Goal: Transaction & Acquisition: Purchase product/service

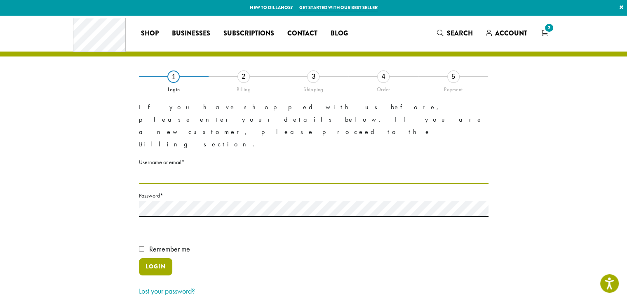
type input "**********"
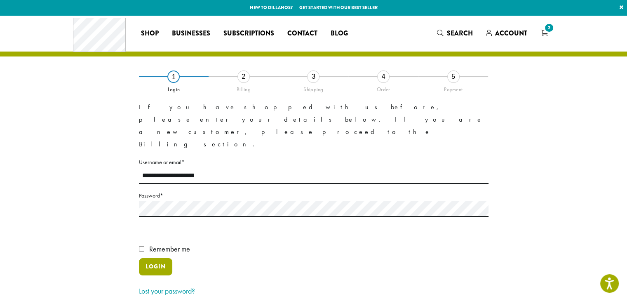
click at [161, 258] on button "Login" at bounding box center [155, 266] width 33 height 17
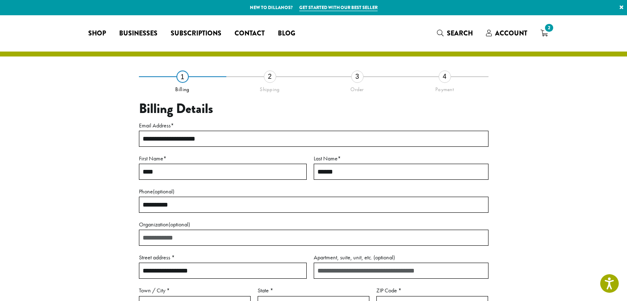
select select "**"
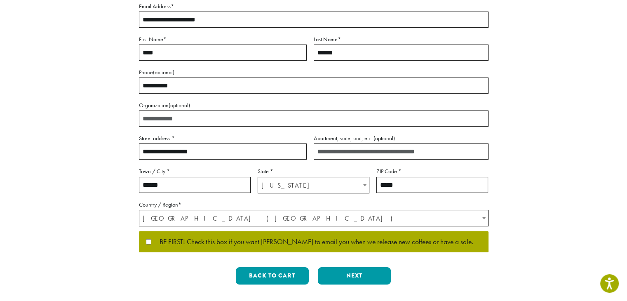
scroll to position [124, 0]
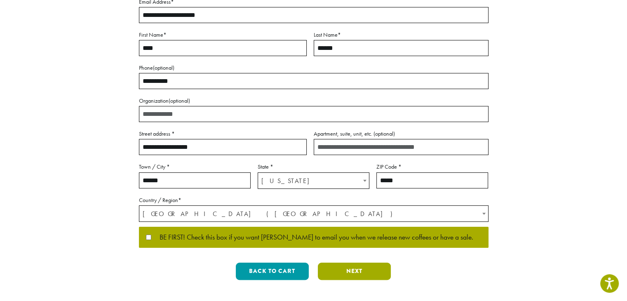
click at [369, 279] on button "Next" at bounding box center [354, 271] width 73 height 17
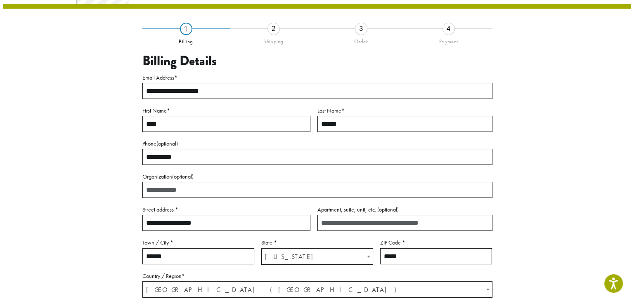
scroll to position [46, 0]
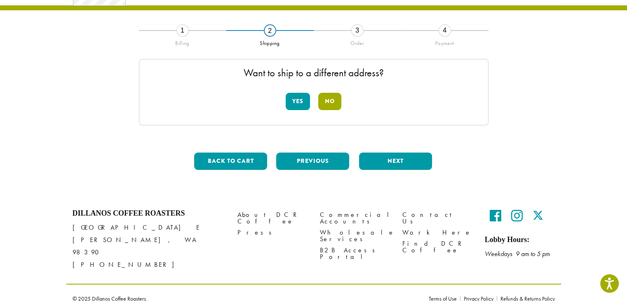
click at [329, 100] on button "No" at bounding box center [329, 101] width 23 height 17
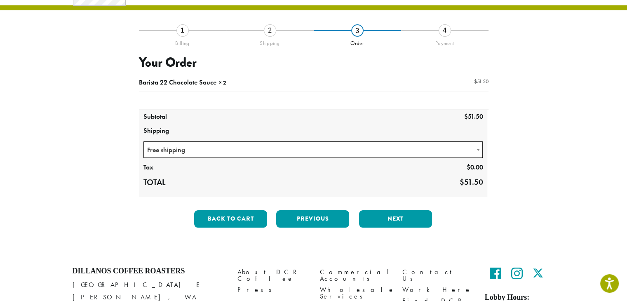
click at [370, 149] on span "Free shipping" at bounding box center [313, 150] width 339 height 16
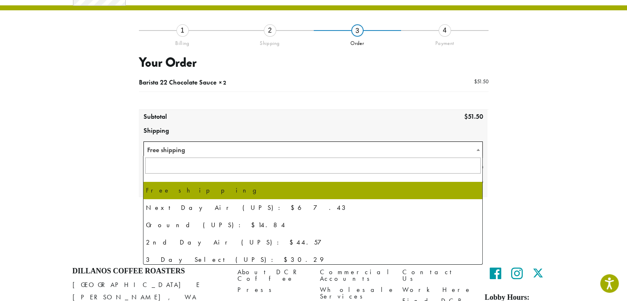
click at [370, 149] on span "Free shipping" at bounding box center [313, 150] width 339 height 16
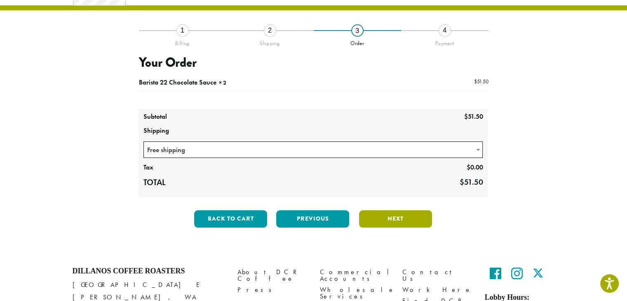
click at [392, 219] on button "Next" at bounding box center [395, 218] width 73 height 17
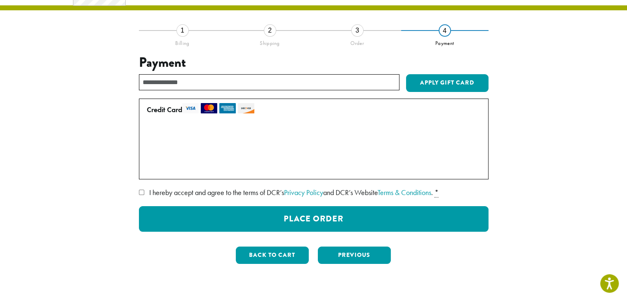
click at [208, 196] on span "I hereby accept and agree to the terms of DCR’s Privacy Policy and DCR’s Websit…" at bounding box center [291, 192] width 284 height 9
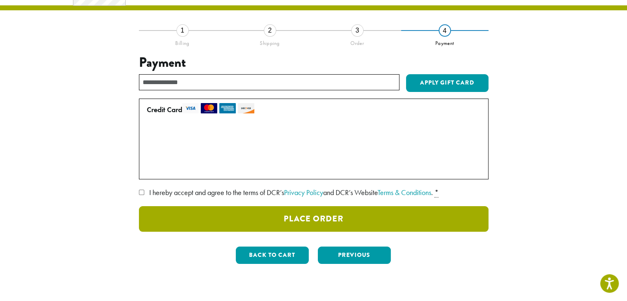
click at [328, 219] on button "Place Order" at bounding box center [314, 219] width 350 height 26
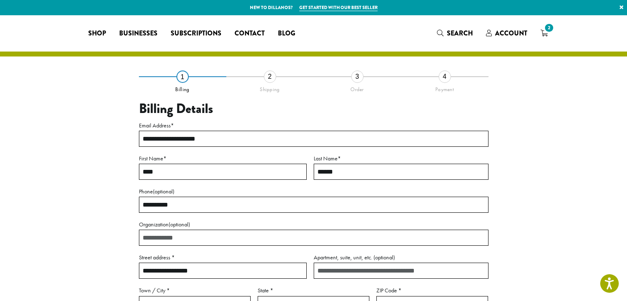
select select "**"
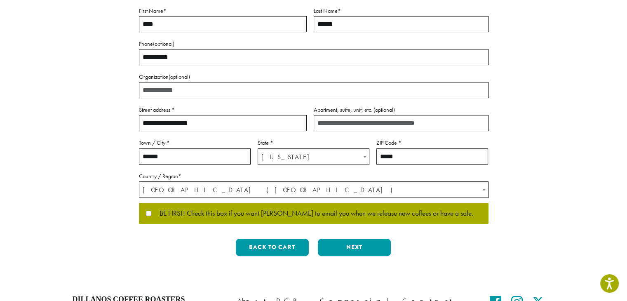
scroll to position [152, 0]
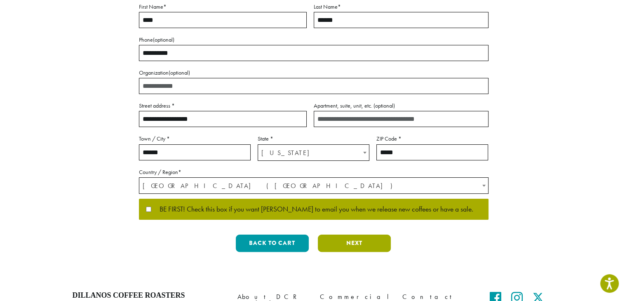
click at [339, 245] on button "Next" at bounding box center [354, 243] width 73 height 17
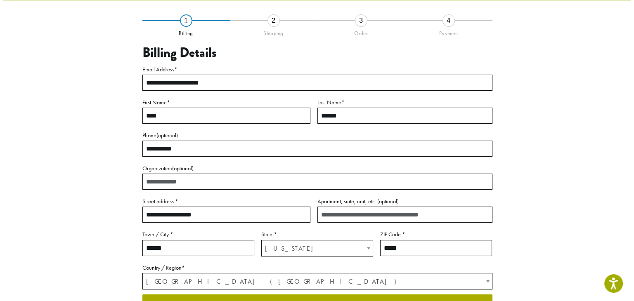
scroll to position [46, 0]
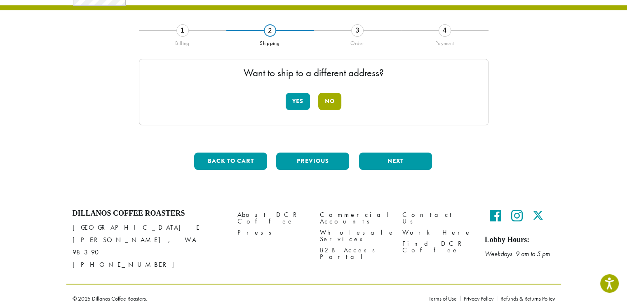
click at [324, 101] on button "No" at bounding box center [329, 101] width 23 height 17
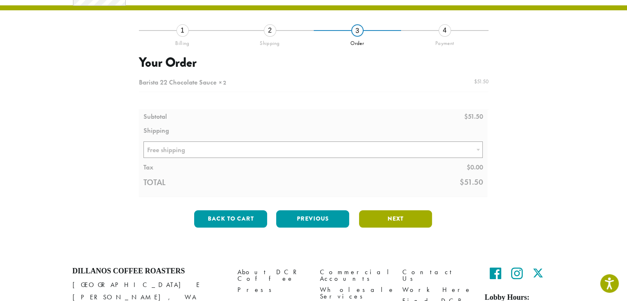
click at [387, 212] on button "Next" at bounding box center [395, 218] width 73 height 17
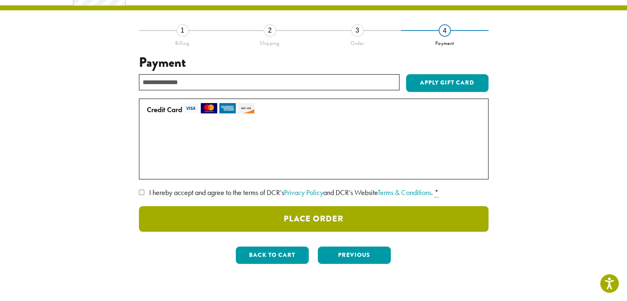
click at [354, 219] on button "Place Order" at bounding box center [314, 219] width 350 height 26
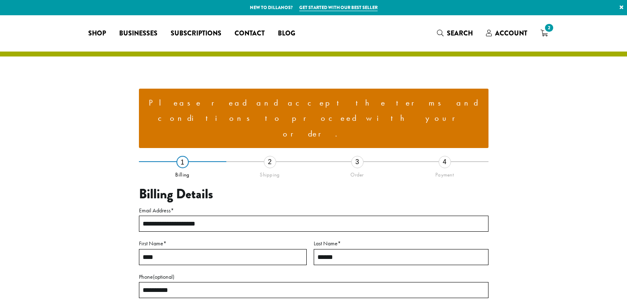
select select "**"
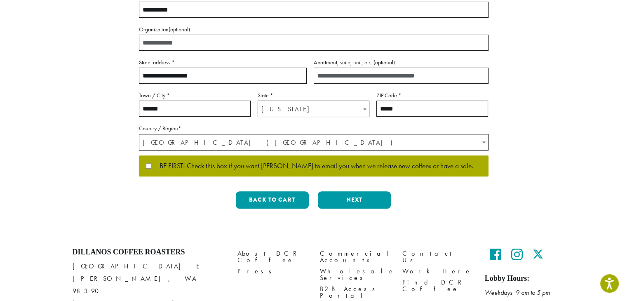
scroll to position [289, 0]
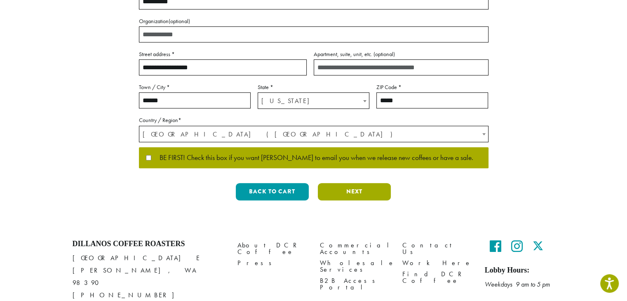
click at [353, 183] on button "Next" at bounding box center [354, 191] width 73 height 17
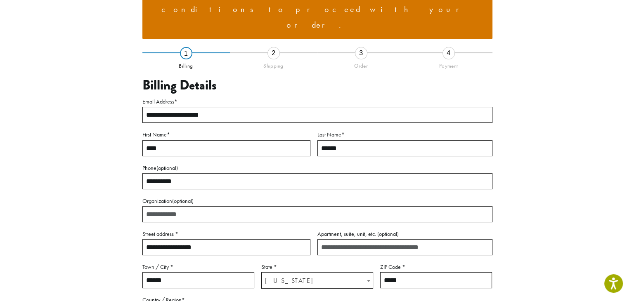
scroll to position [101, 0]
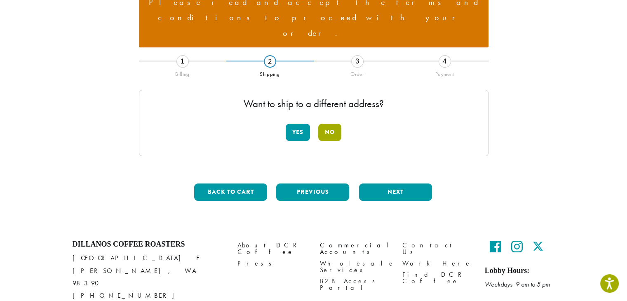
click at [331, 124] on button "No" at bounding box center [329, 132] width 23 height 17
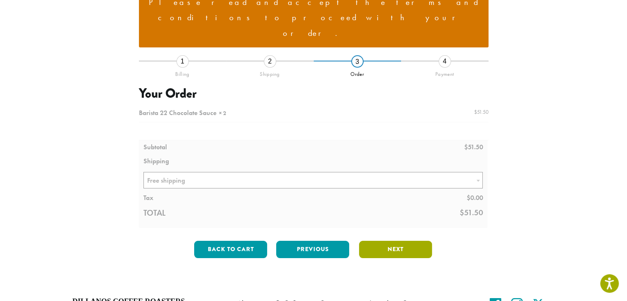
click at [388, 241] on button "Next" at bounding box center [395, 249] width 73 height 17
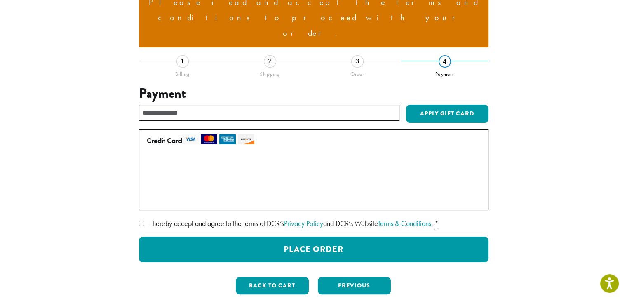
click at [193, 219] on span "I hereby accept and agree to the terms of DCR’s Privacy Policy and DCR’s Websit…" at bounding box center [291, 223] width 284 height 9
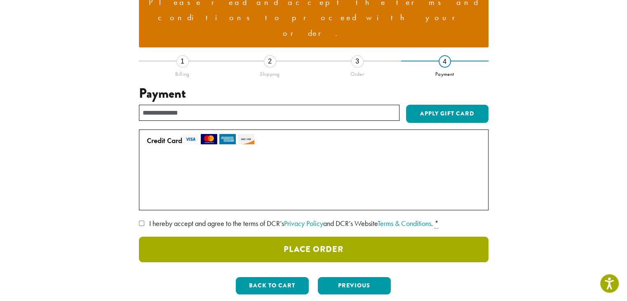
click at [338, 237] on button "Place Order" at bounding box center [314, 250] width 350 height 26
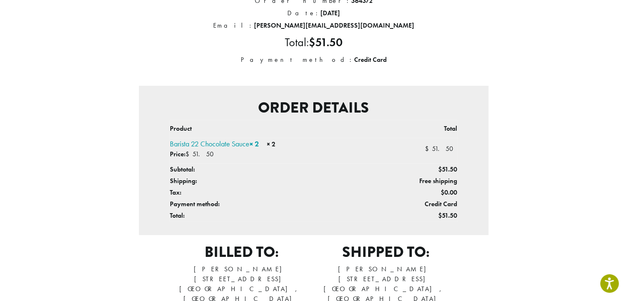
scroll to position [165, 0]
